Goal: Transaction & Acquisition: Purchase product/service

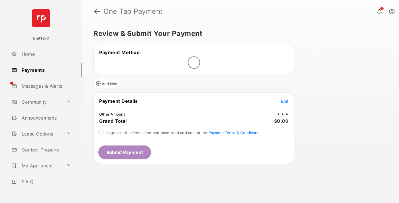
click at [285, 101] on span "Edit" at bounding box center [284, 101] width 7 height 5
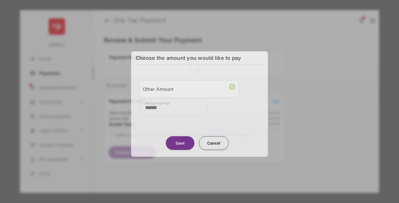
type input "******"
click at [180, 141] on button "Save" at bounding box center [180, 143] width 28 height 14
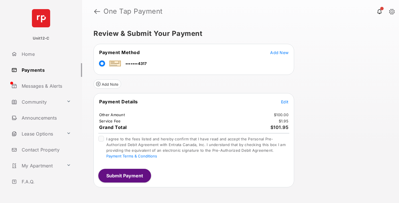
click at [285, 102] on span "Edit" at bounding box center [284, 101] width 7 height 5
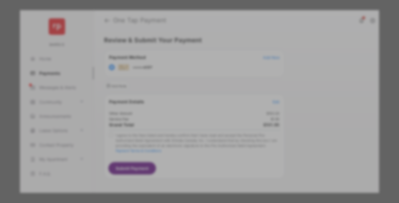
click at [180, 149] on button "Save" at bounding box center [180, 151] width 28 height 14
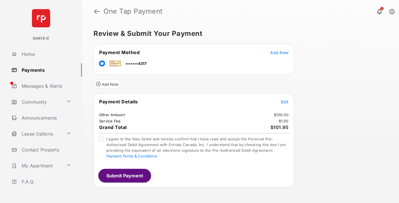
click at [124, 175] on button "Submit Payment" at bounding box center [124, 176] width 53 height 14
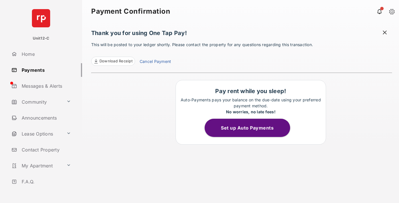
click at [384, 33] on span at bounding box center [385, 33] width 6 height 7
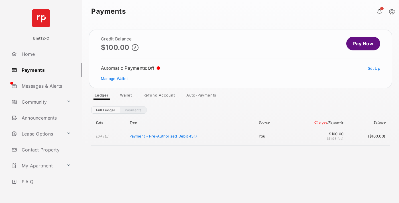
click at [114, 79] on link "Manage Wallet" at bounding box center [114, 78] width 27 height 5
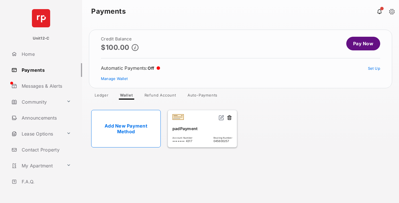
click at [229, 118] on button at bounding box center [229, 118] width 6 height 7
